Goal: Information Seeking & Learning: Find specific fact

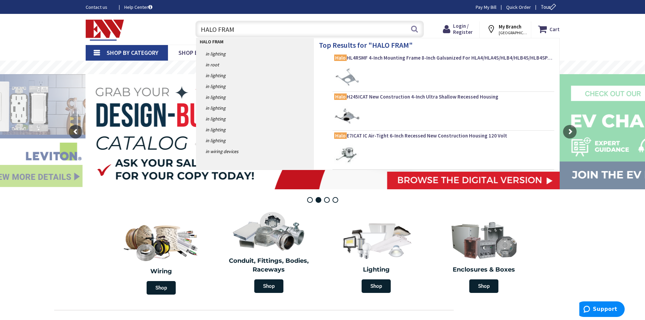
type input "HALO FRAME"
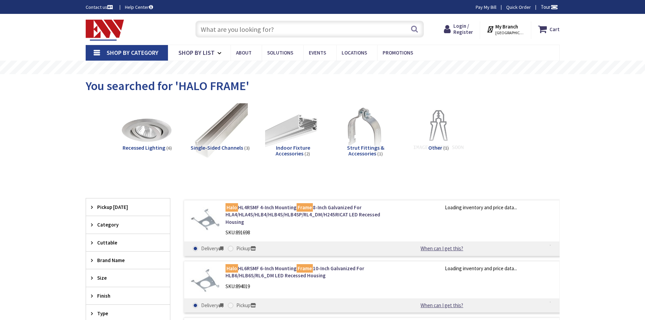
type input "[GEOGRAPHIC_DATA][STREET_ADDRESS][GEOGRAPHIC_DATA]"
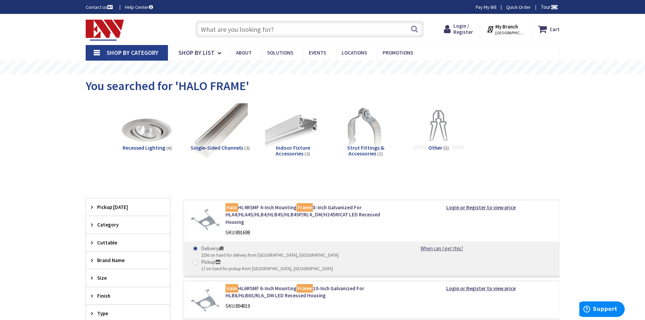
click at [228, 30] on input "text" at bounding box center [309, 29] width 228 height 17
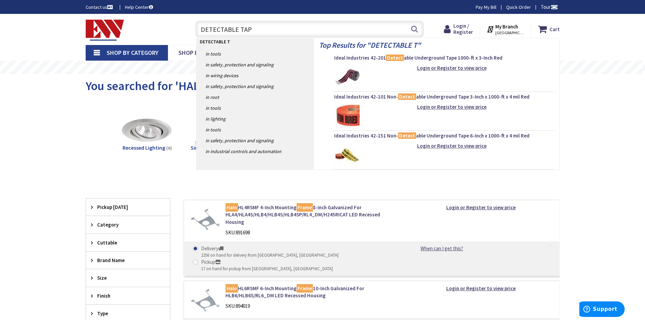
type input "DETECTABLE TAPE"
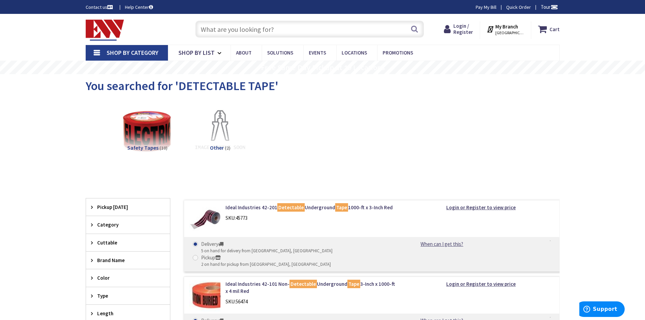
click at [103, 33] on img at bounding box center [105, 30] width 39 height 21
